Goal: Book appointment/travel/reservation

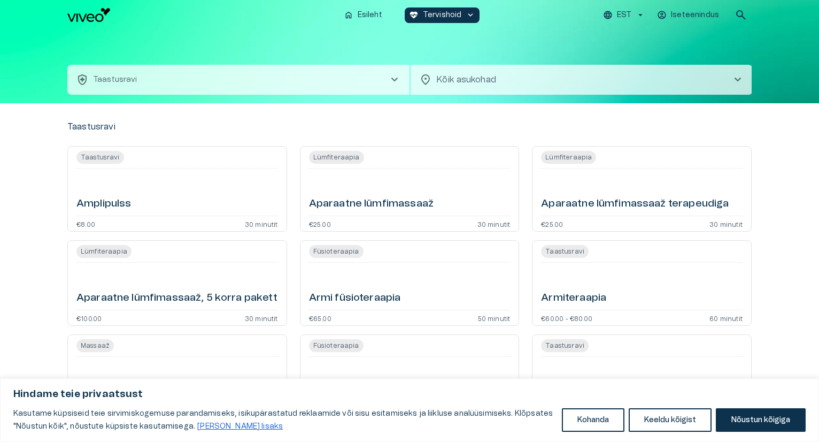
click at [391, 76] on span "chevron_right" at bounding box center [394, 79] width 13 height 13
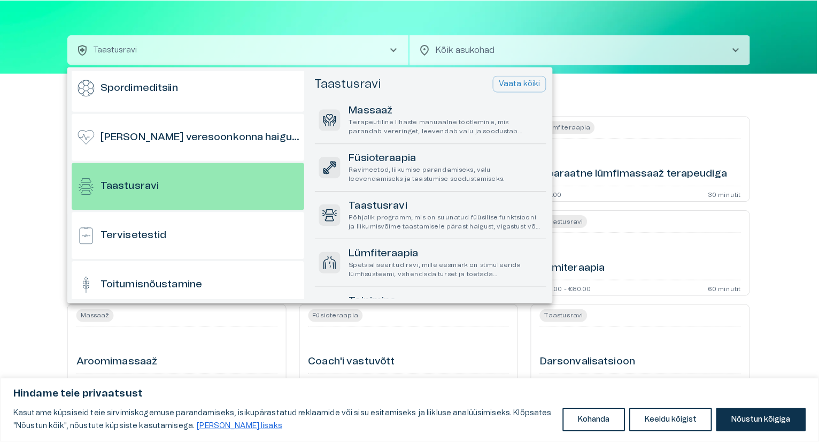
scroll to position [845, 0]
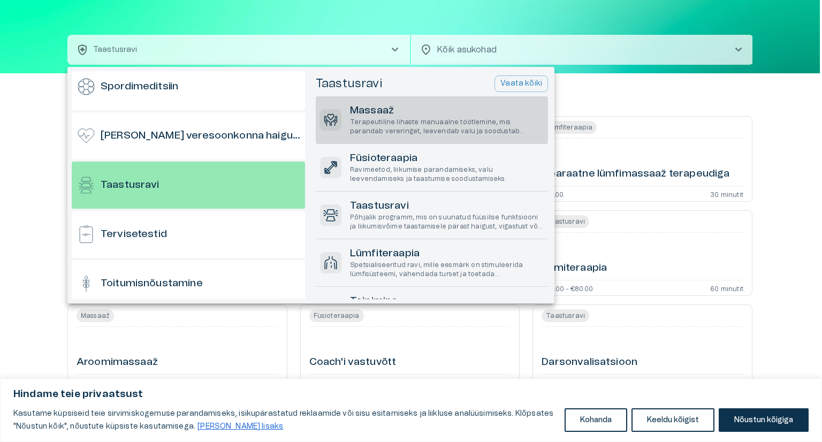
click at [392, 107] on h6 "Massaaž" at bounding box center [447, 111] width 194 height 14
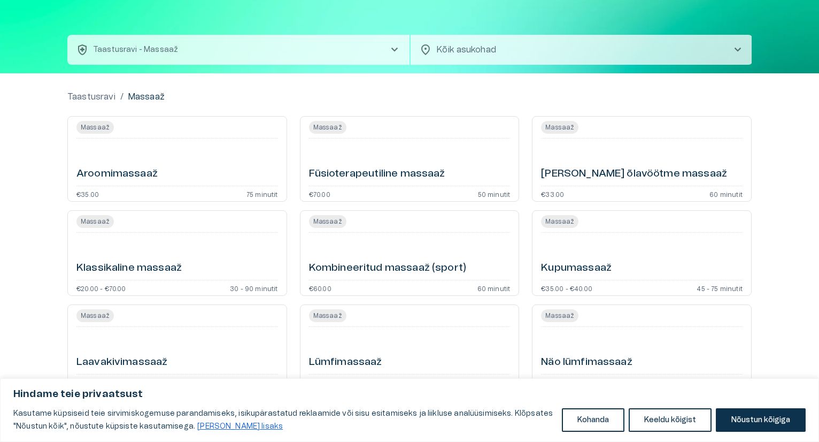
click at [595, 174] on h6 "[PERSON_NAME] õlavöötme massaaž" at bounding box center [634, 174] width 186 height 14
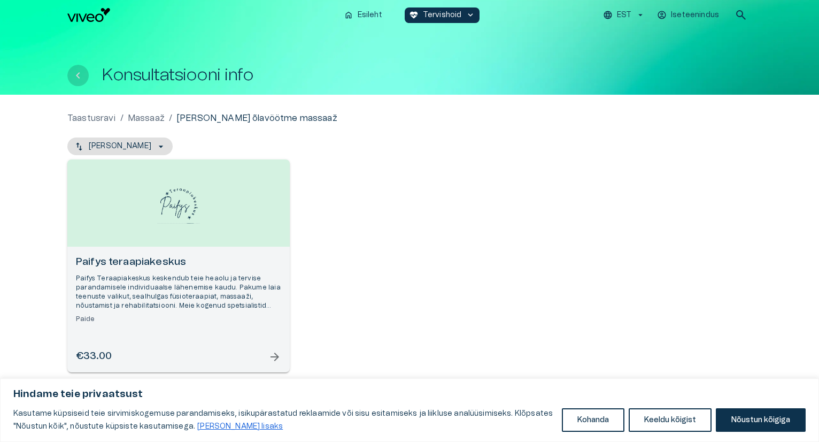
click at [75, 80] on icon "Tagasi" at bounding box center [78, 75] width 13 height 13
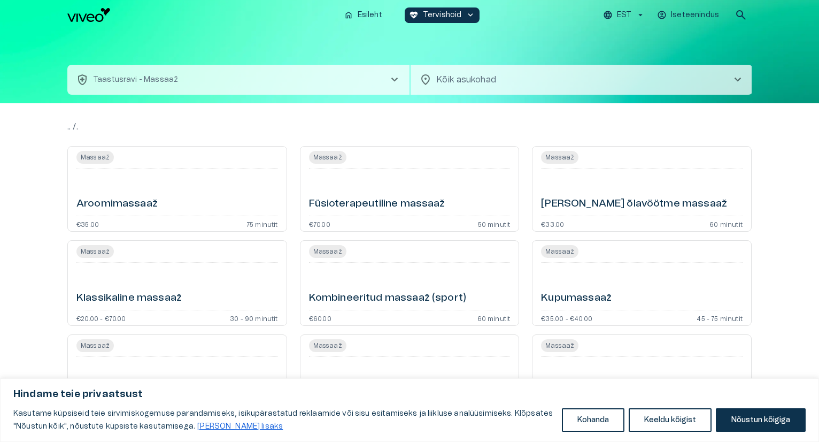
scroll to position [30, 0]
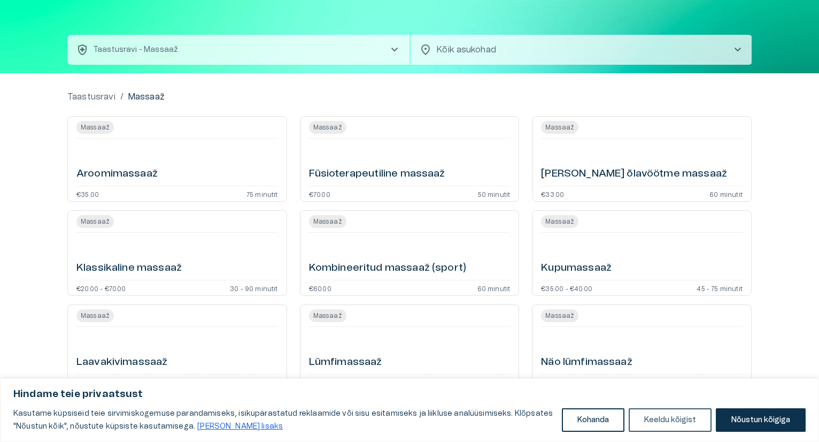
click at [664, 418] on button "Keeldu kõigist" at bounding box center [670, 420] width 83 height 24
